Goal: Check status

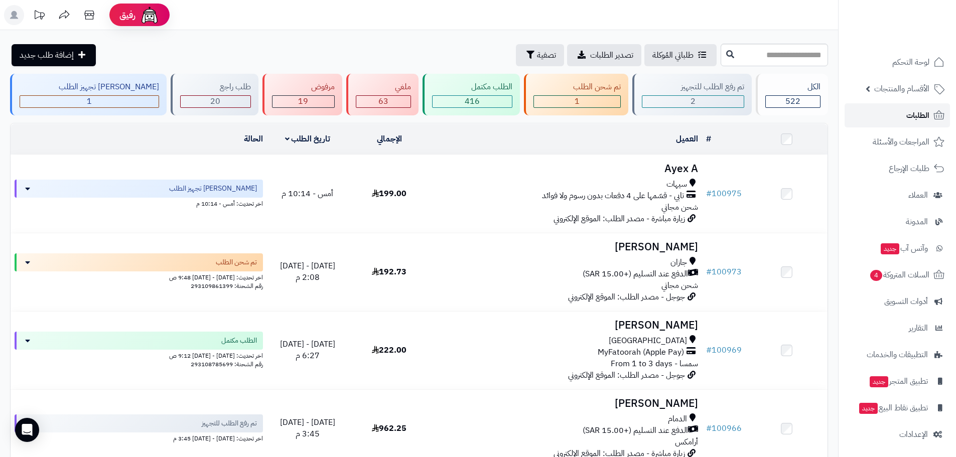
click at [901, 118] on link "الطلبات" at bounding box center [896, 115] width 105 height 24
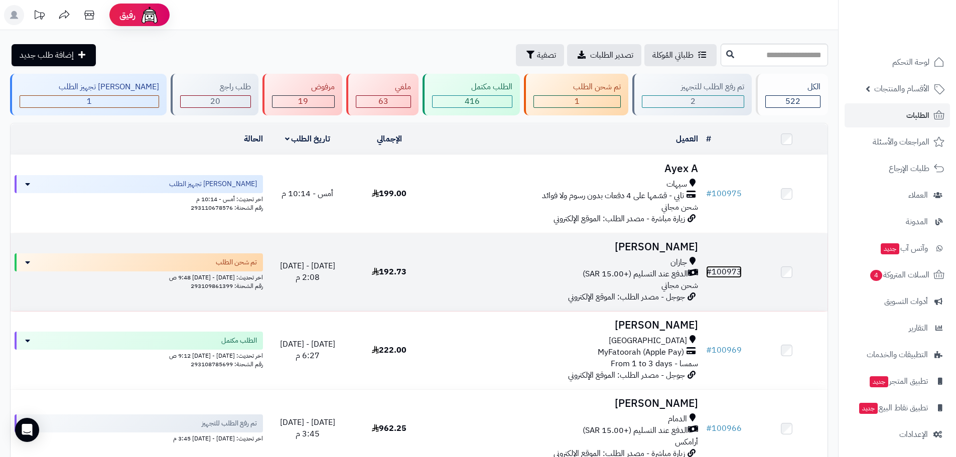
click at [720, 267] on link "# 100973" at bounding box center [724, 272] width 36 height 12
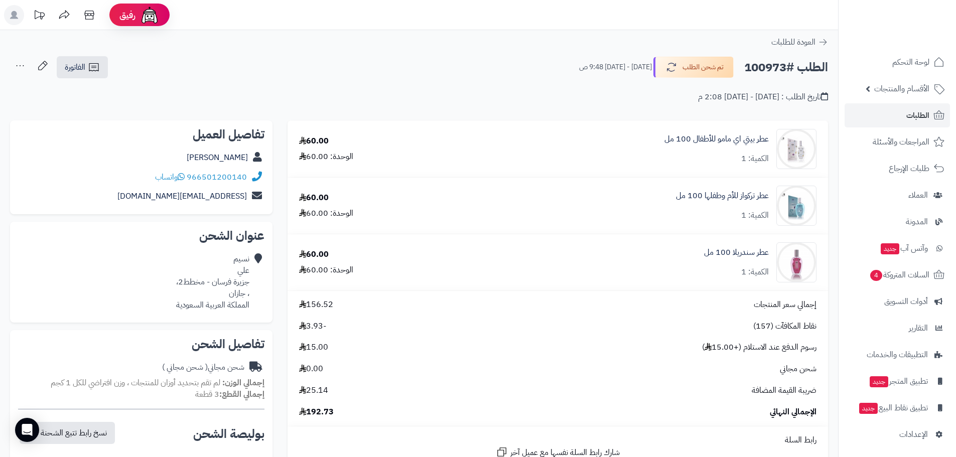
click at [216, 74] on div "الطلب #100973 تم شحن الطلب [DATE] - [DATE] 9:48 ص الفاتورة طباعة الفاتورة إرسال…" at bounding box center [419, 68] width 818 height 24
